Goal: Task Accomplishment & Management: Use online tool/utility

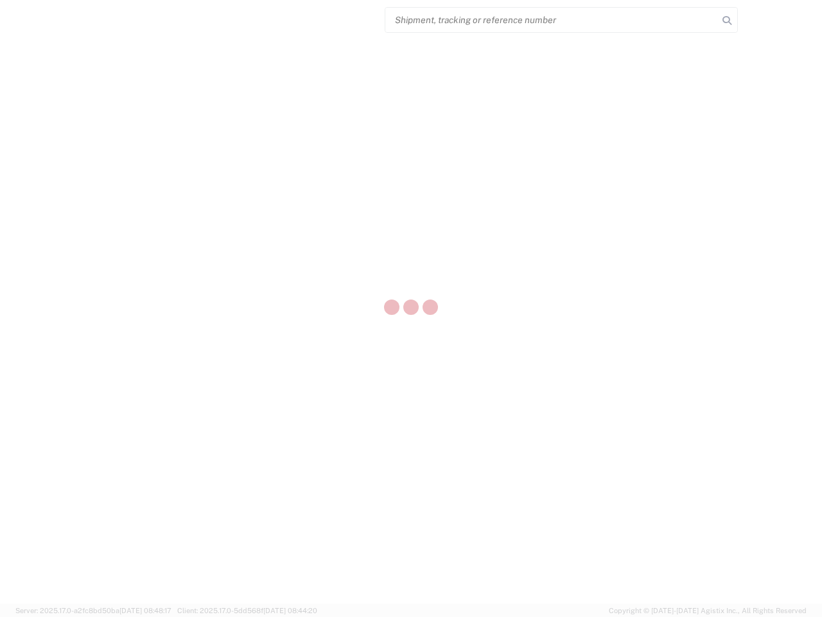
select select "US"
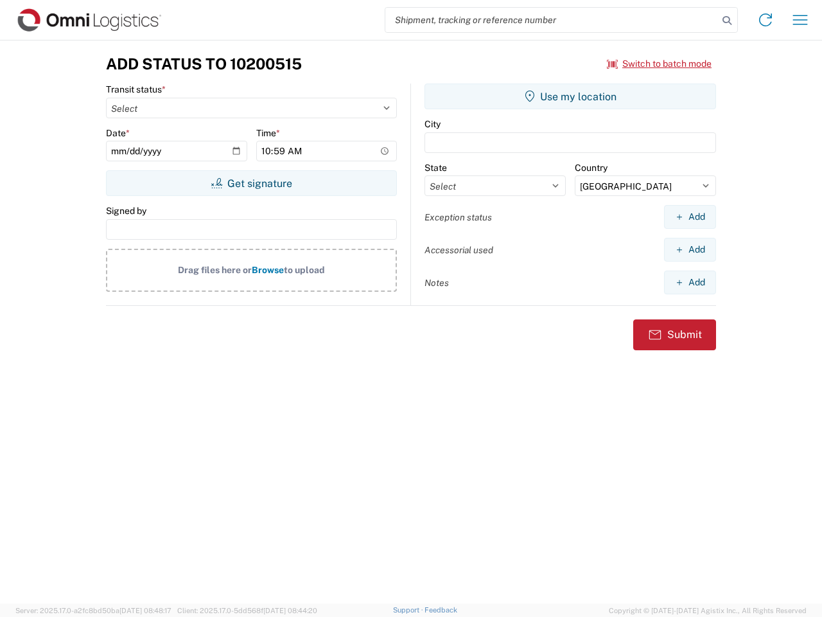
click at [552, 20] on input "search" at bounding box center [551, 20] width 333 height 24
click at [727, 21] on icon at bounding box center [727, 21] width 18 height 18
click at [766, 20] on icon at bounding box center [765, 20] width 21 height 21
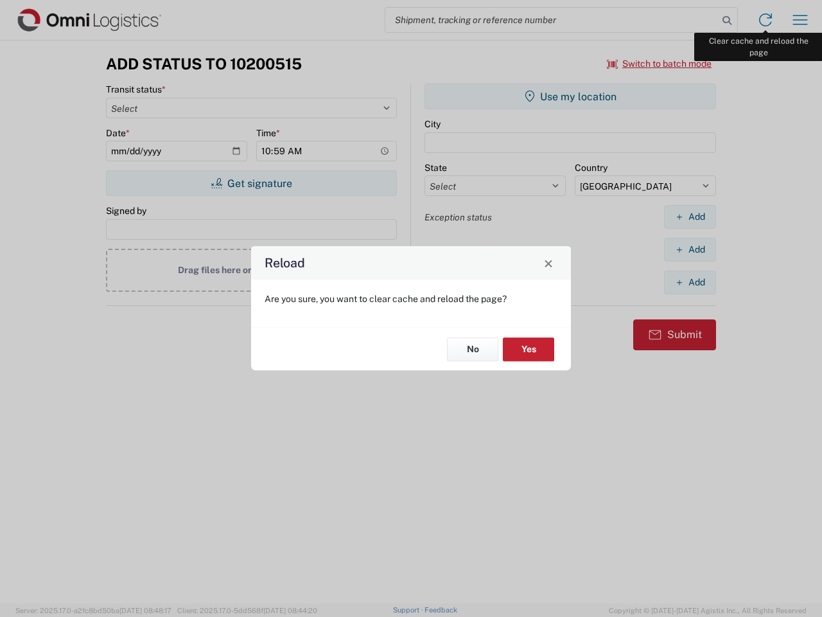
click at [800, 20] on div "Reload Are you sure, you want to clear cache and reload the page? No Yes" at bounding box center [411, 308] width 822 height 617
click at [660, 64] on div "Reload Are you sure, you want to clear cache and reload the page? No Yes" at bounding box center [411, 308] width 822 height 617
click at [251, 183] on div "Reload Are you sure, you want to clear cache and reload the page? No Yes" at bounding box center [411, 308] width 822 height 617
click at [570, 96] on div "Reload Are you sure, you want to clear cache and reload the page? No Yes" at bounding box center [411, 308] width 822 height 617
click at [690, 216] on div "Reload Are you sure, you want to clear cache and reload the page? No Yes" at bounding box center [411, 308] width 822 height 617
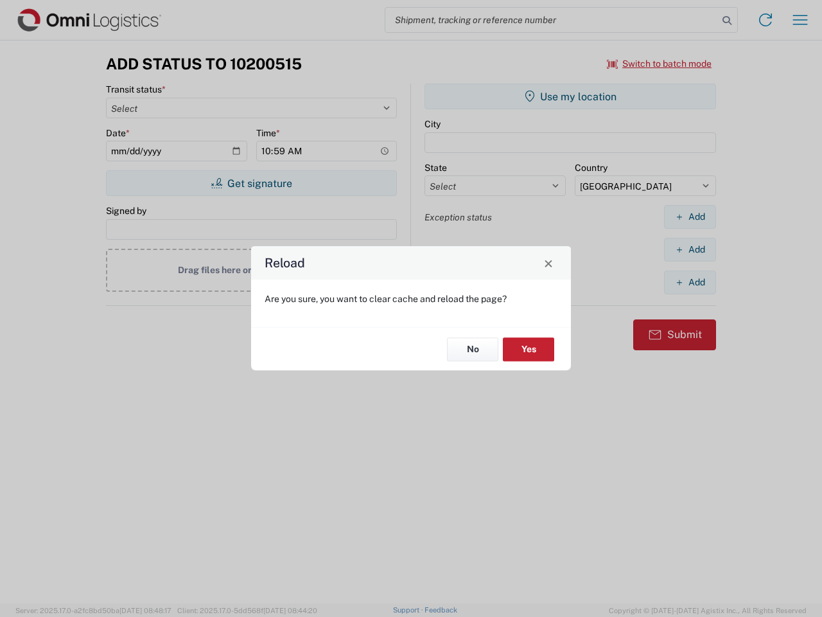
click at [690, 249] on div "Reload Are you sure, you want to clear cache and reload the page? No Yes" at bounding box center [411, 308] width 822 height 617
click at [690, 282] on div "Reload Are you sure, you want to clear cache and reload the page? No Yes" at bounding box center [411, 308] width 822 height 617
